Goal: Task Accomplishment & Management: Manage account settings

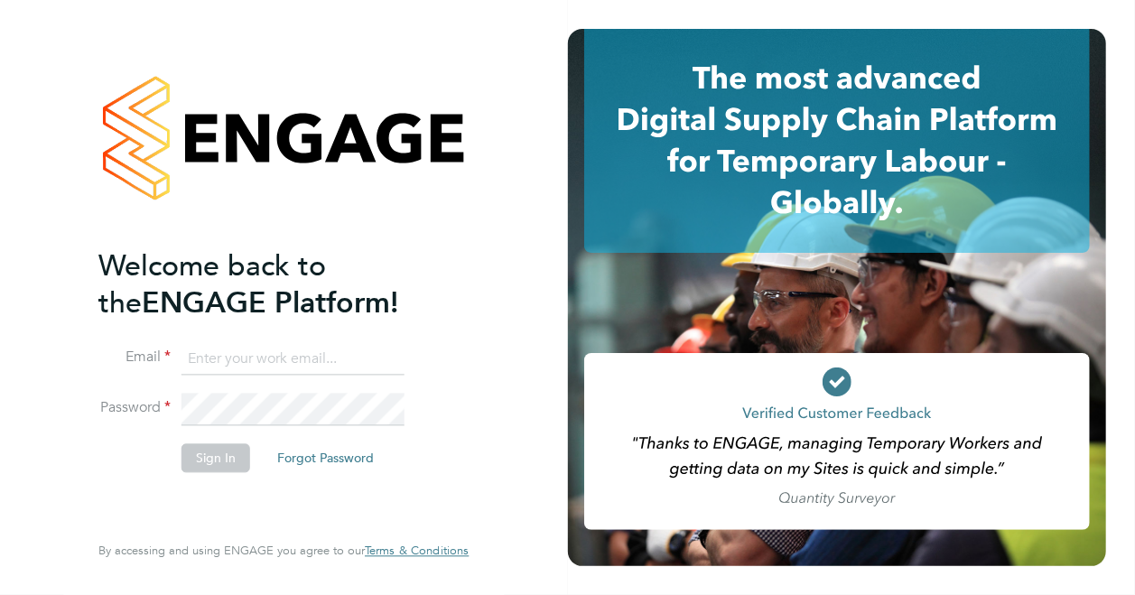
click at [284, 352] on input at bounding box center [292, 359] width 223 height 33
type input "adam.janes@bgis.com"
click at [338, 455] on button "Forgot Password" at bounding box center [326, 457] width 126 height 29
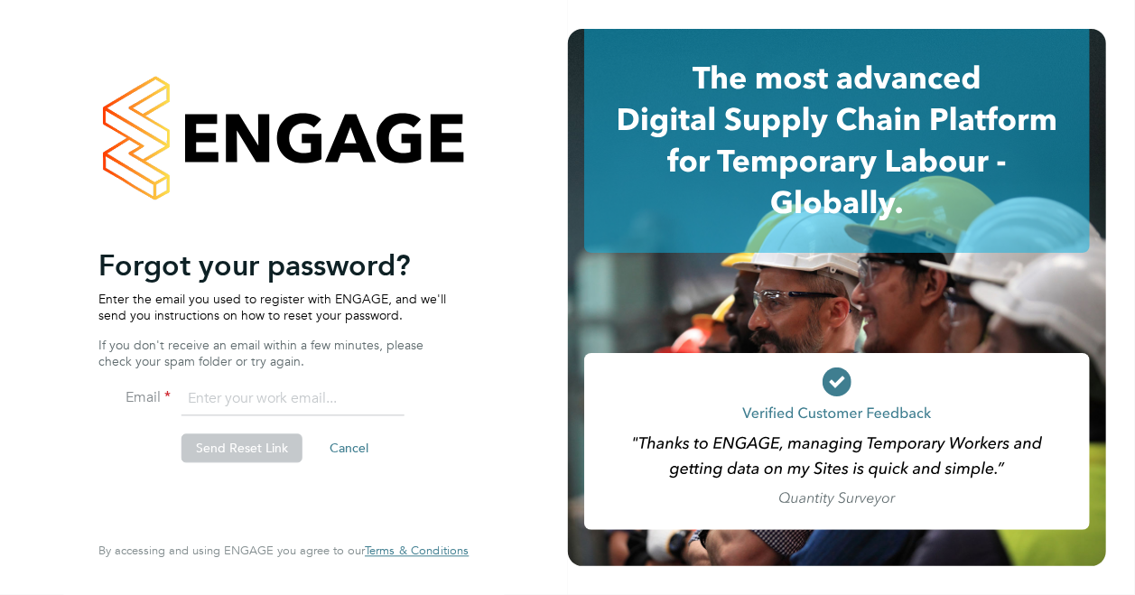
click at [240, 391] on input "email" at bounding box center [292, 400] width 223 height 33
type input "adam.janes@bgis.com"
click at [248, 441] on button "Send Reset Link" at bounding box center [241, 448] width 121 height 29
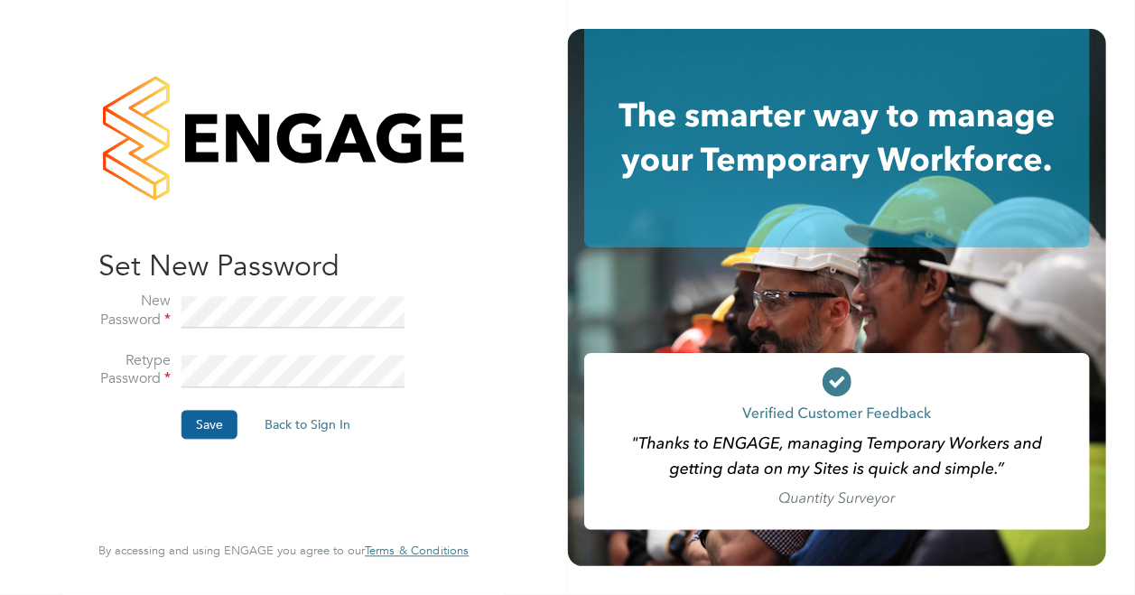
click at [217, 422] on button "Save" at bounding box center [209, 425] width 56 height 29
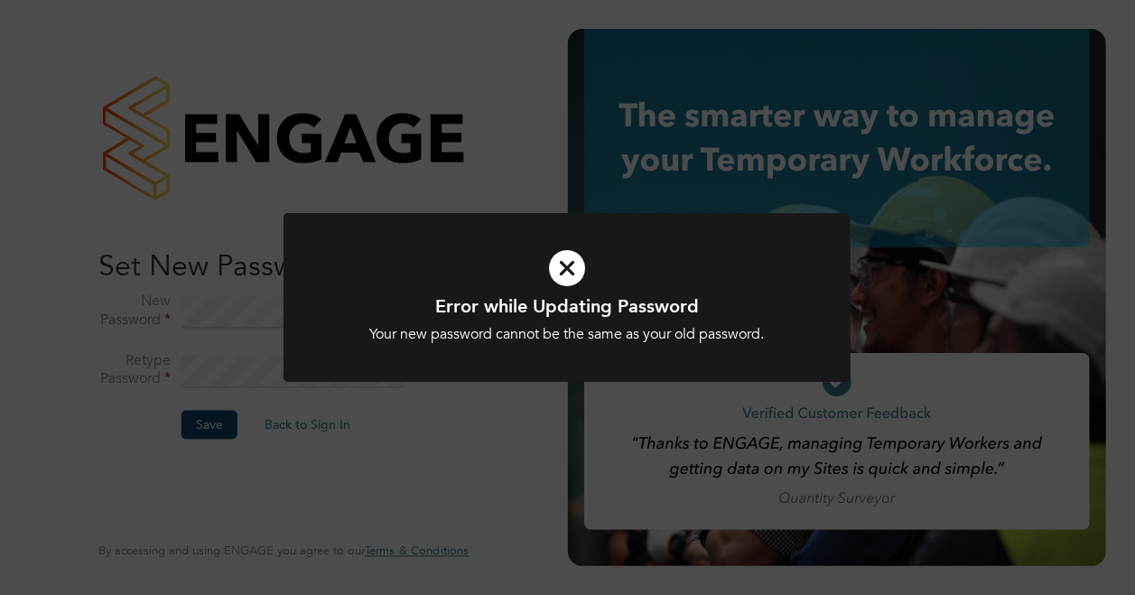
click at [556, 268] on icon at bounding box center [567, 268] width 470 height 70
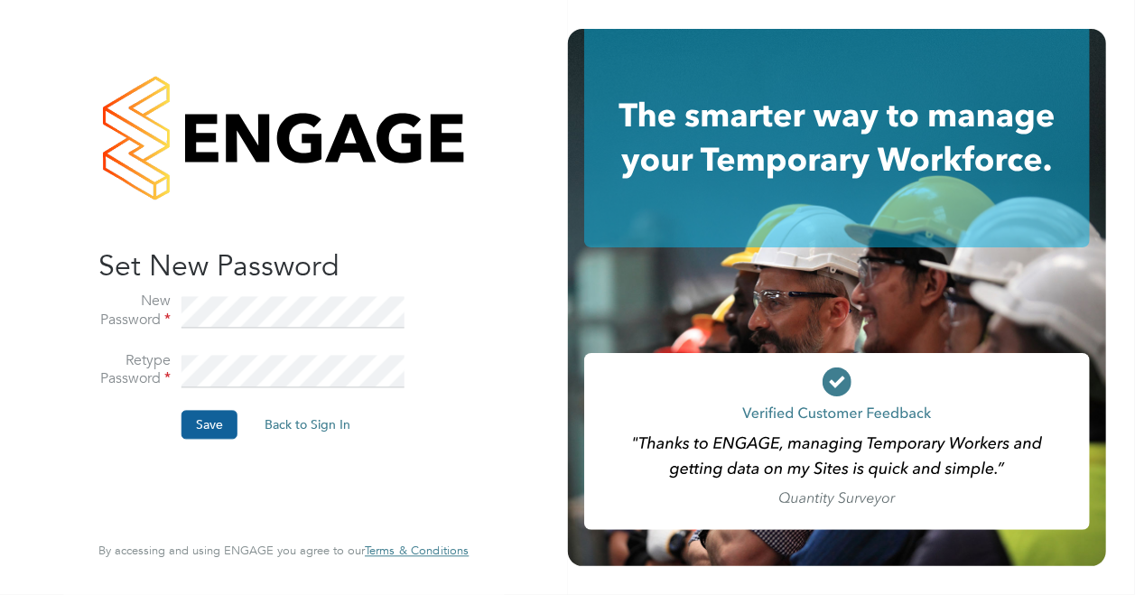
click at [209, 420] on button "Save" at bounding box center [209, 425] width 56 height 29
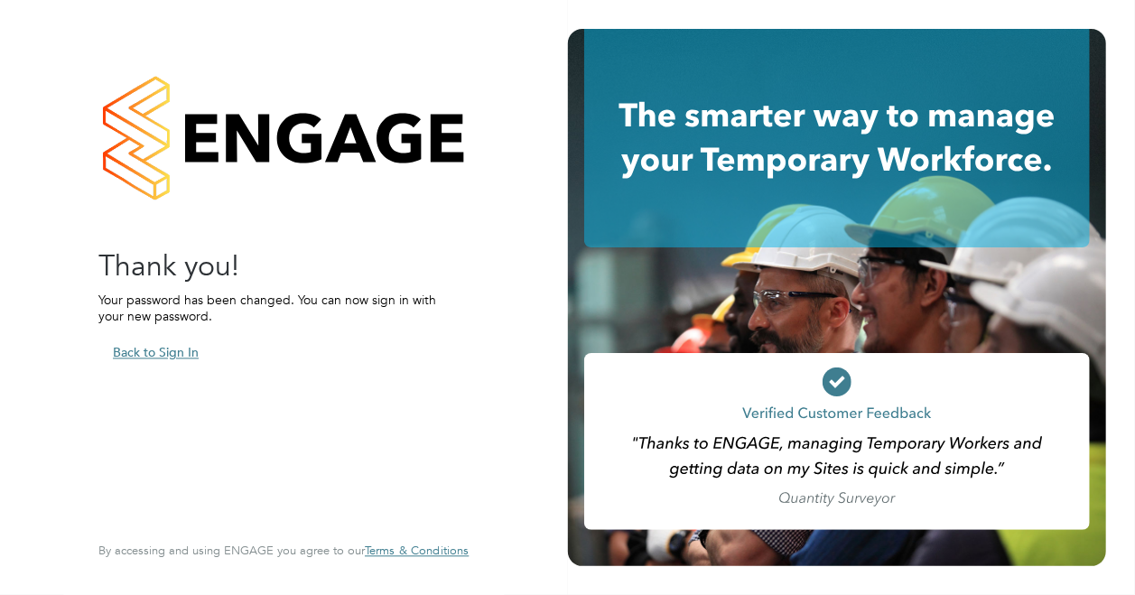
click at [158, 354] on button "Back to Sign In" at bounding box center [155, 353] width 115 height 29
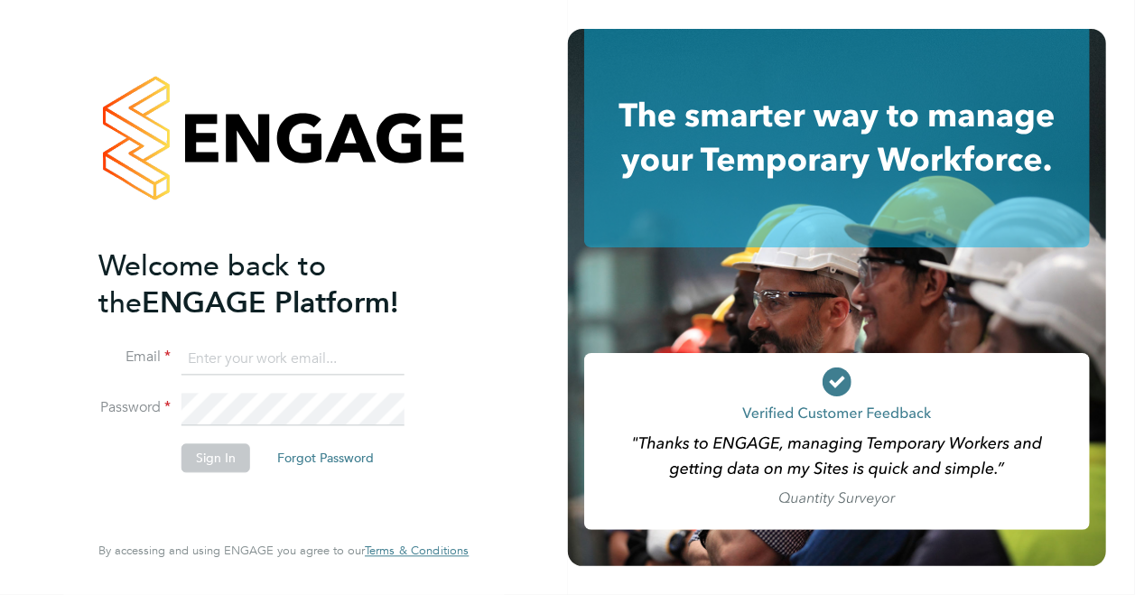
click at [282, 358] on input at bounding box center [292, 359] width 223 height 33
type input "adam.janes@bgis.com"
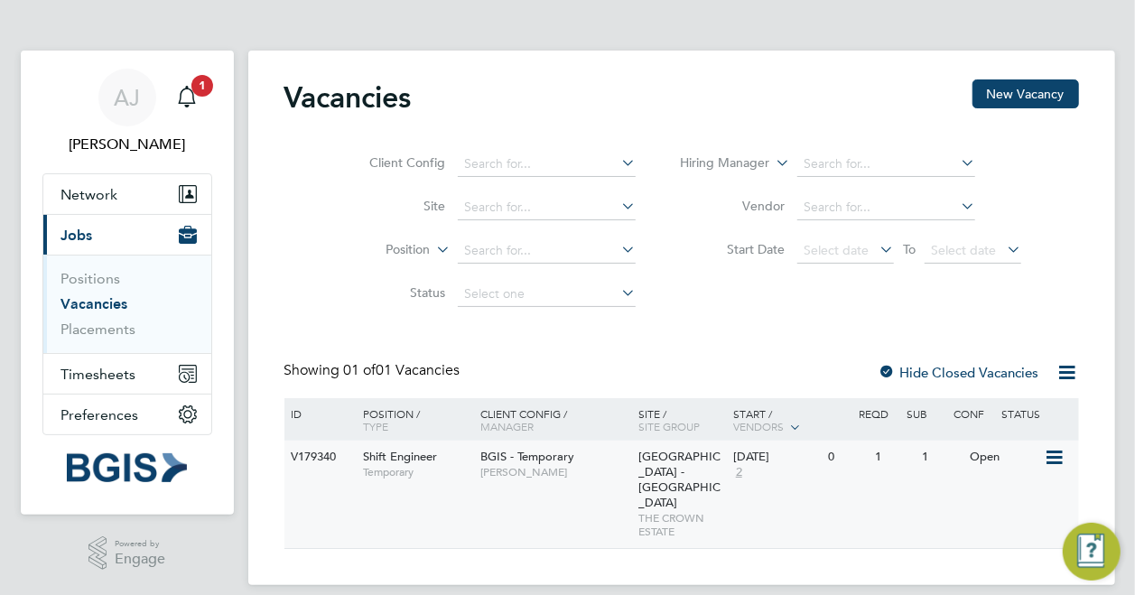
click at [1059, 453] on icon at bounding box center [1053, 458] width 18 height 22
click at [847, 479] on div "V179340 Shift Engineer Temporary BGIS - Temporary [PERSON_NAME] [GEOGRAPHIC_DAT…" at bounding box center [681, 494] width 795 height 107
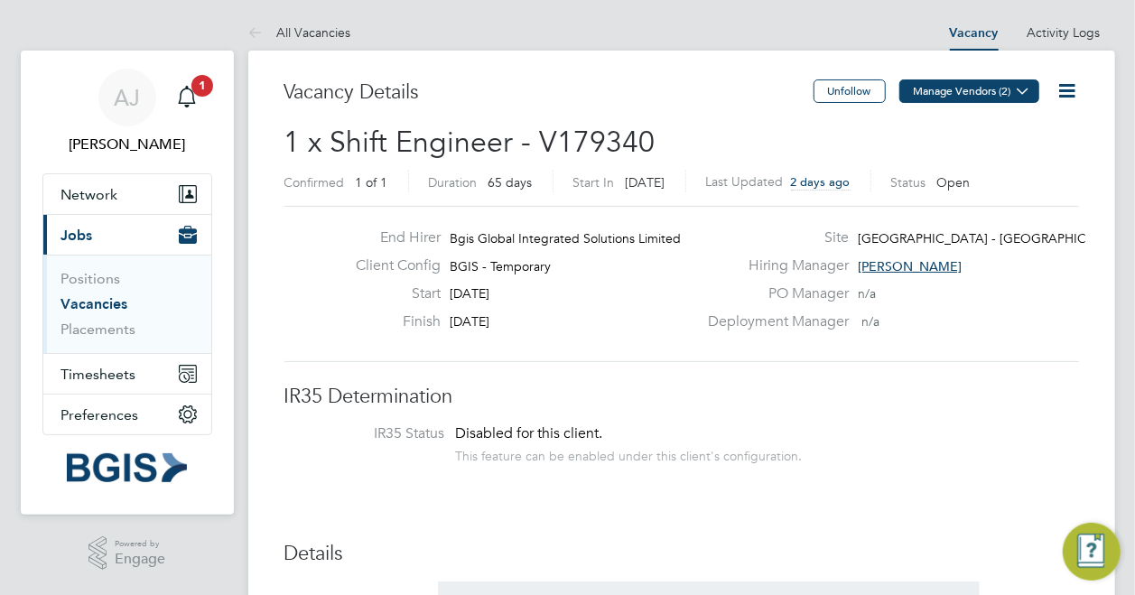
click at [1022, 88] on icon at bounding box center [1024, 91] width 14 height 14
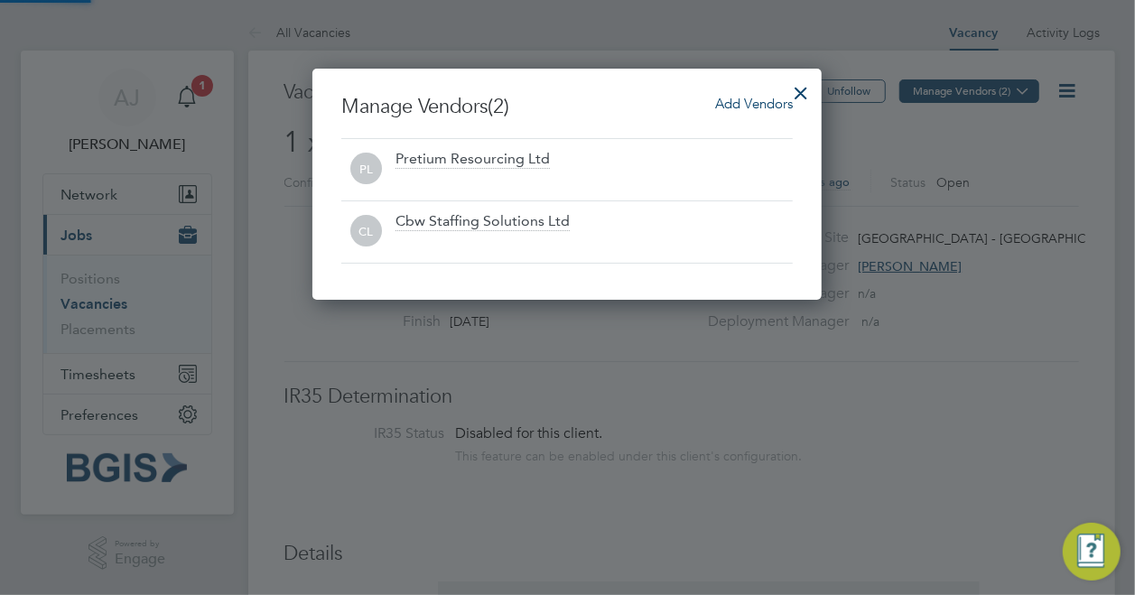
scroll to position [231, 509]
click at [1018, 135] on div at bounding box center [567, 297] width 1135 height 595
click at [802, 94] on div at bounding box center [801, 88] width 33 height 33
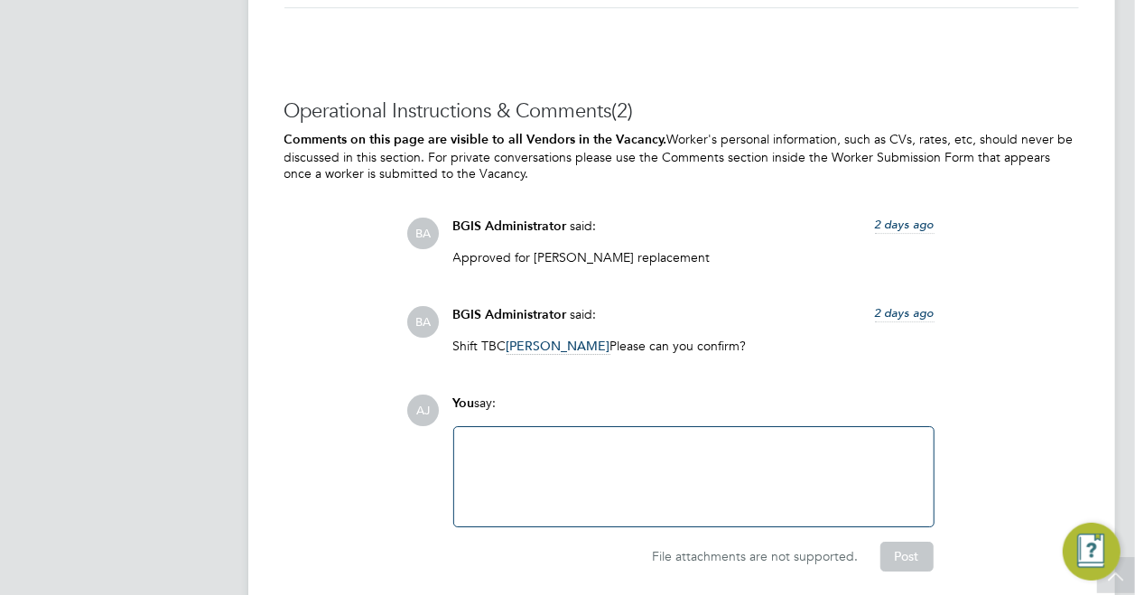
scroll to position [2883, 0]
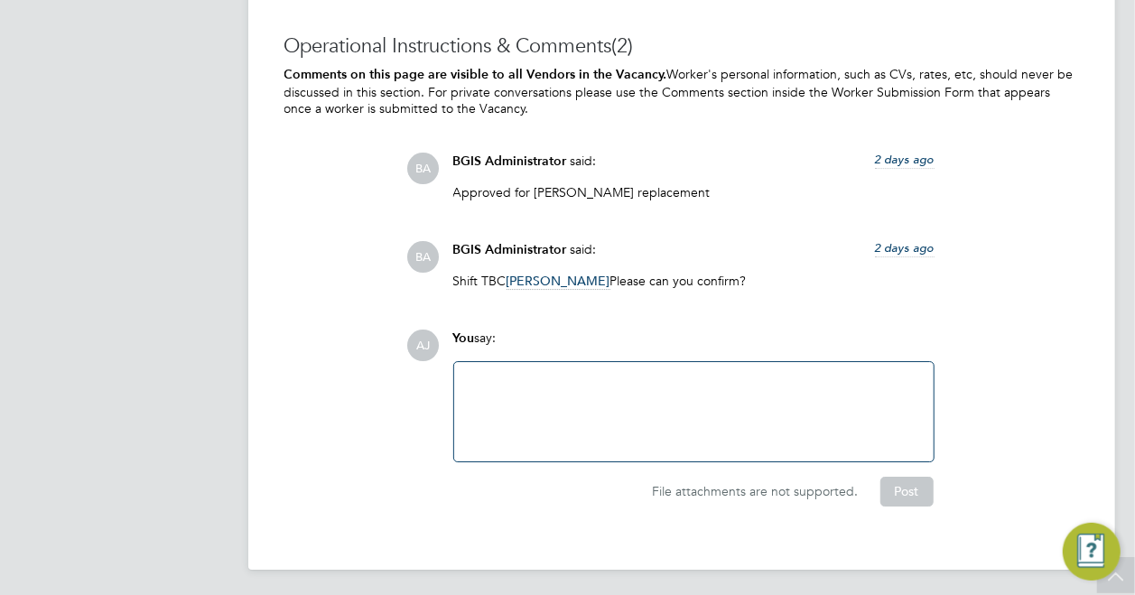
click at [502, 377] on div at bounding box center [694, 412] width 458 height 78
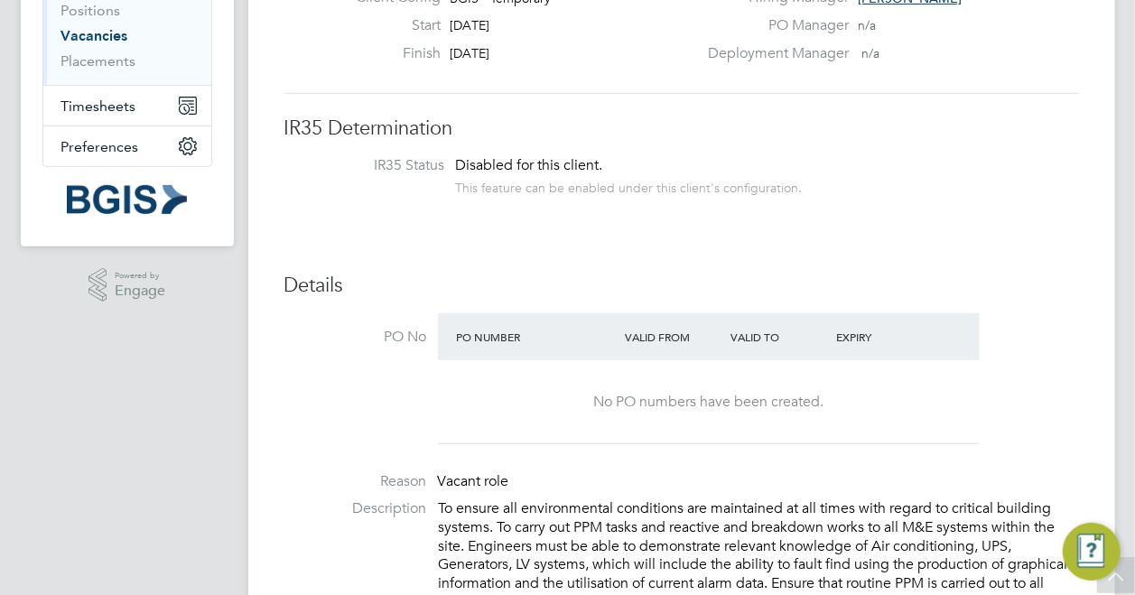
scroll to position [84, 0]
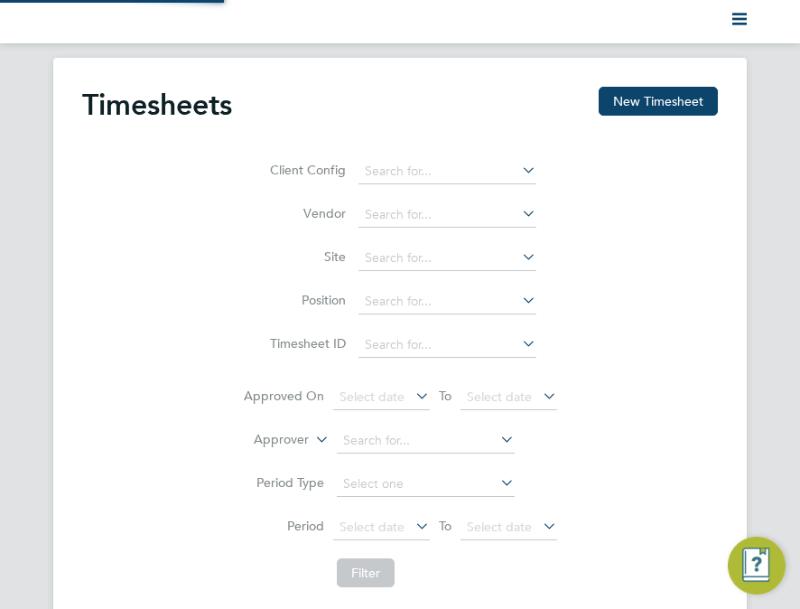
scroll to position [45, 125]
